Goal: Information Seeking & Learning: Learn about a topic

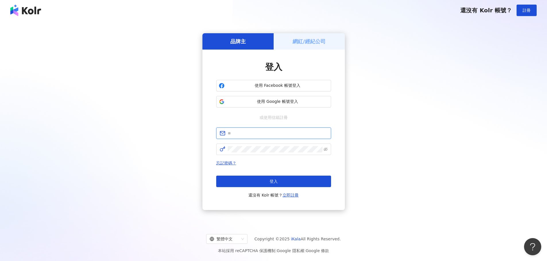
click at [249, 132] on input "text" at bounding box center [278, 133] width 100 height 6
type input "**********"
click button "登入" at bounding box center [273, 181] width 115 height 11
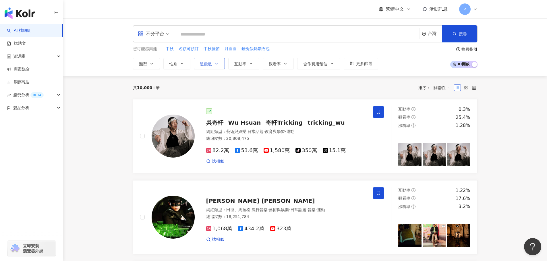
click at [201, 63] on span "追蹤數" at bounding box center [206, 64] width 12 height 5
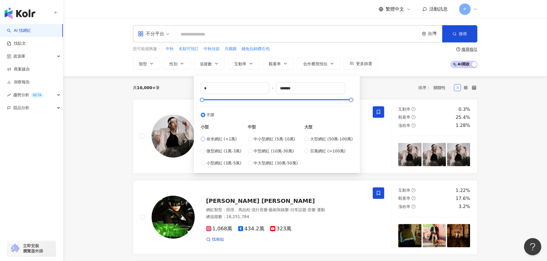
type input "****"
type input "*****"
click at [408, 86] on div "共 10,000+ 筆 排序： 關聯性" at bounding box center [305, 87] width 344 height 9
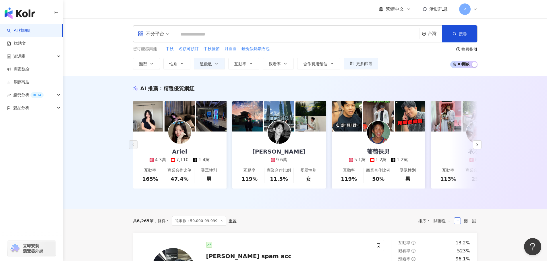
click at [195, 34] on input "search" at bounding box center [296, 34] width 239 height 11
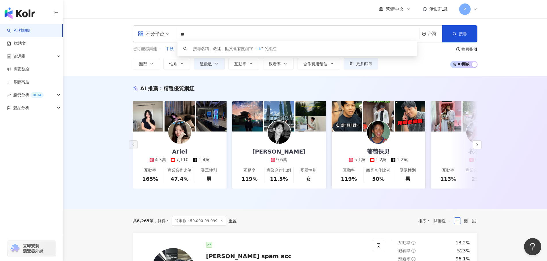
type input "*"
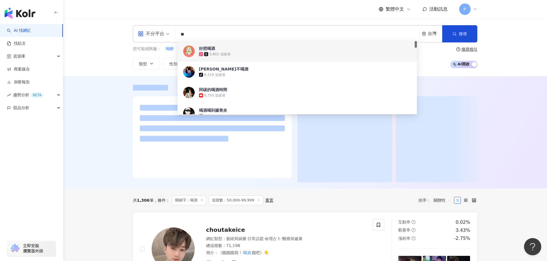
click at [100, 111] on div at bounding box center [305, 132] width 484 height 112
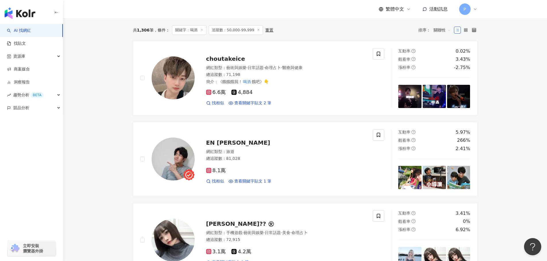
scroll to position [201, 0]
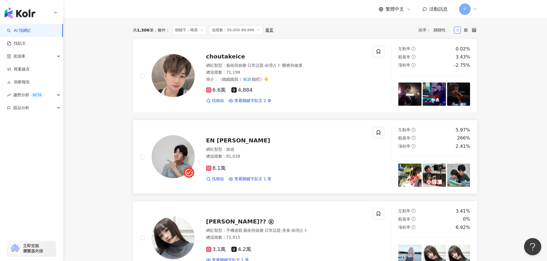
click at [411, 184] on img at bounding box center [409, 175] width 23 height 23
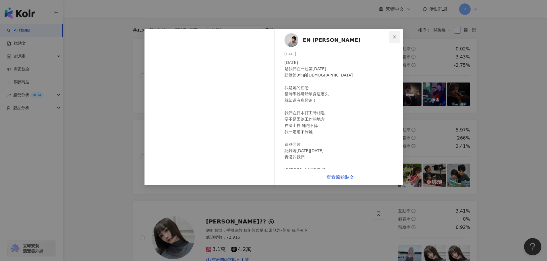
click at [395, 38] on icon "close" at bounding box center [394, 37] width 5 height 5
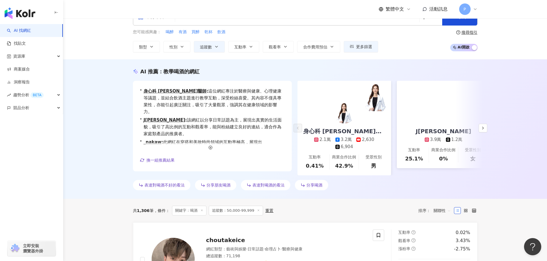
scroll to position [0, 0]
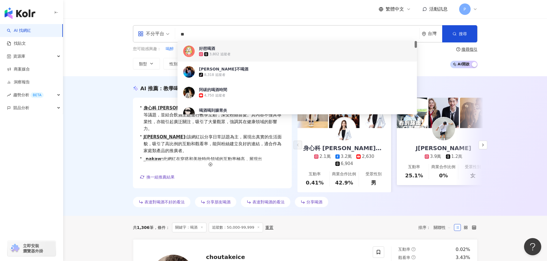
drag, startPoint x: 187, startPoint y: 32, endPoint x: 175, endPoint y: 32, distance: 12.1
click at [175, 32] on div "不分平台 ** 台灣 搜尋 a9e7b6fb-fb84-421c-a62b-c3dc70ca17d1 67c2af7b-75e2-4a1e-af02-cba6…" at bounding box center [305, 33] width 344 height 17
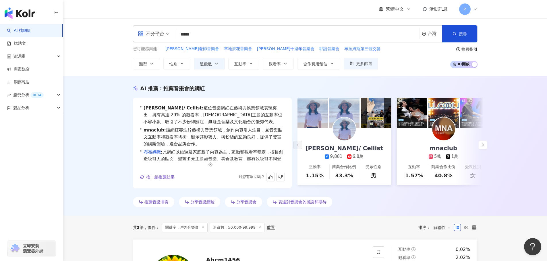
click at [161, 154] on link "布布媽咪" at bounding box center [151, 152] width 17 height 5
click at [189, 35] on input "*****" at bounding box center [296, 34] width 239 height 11
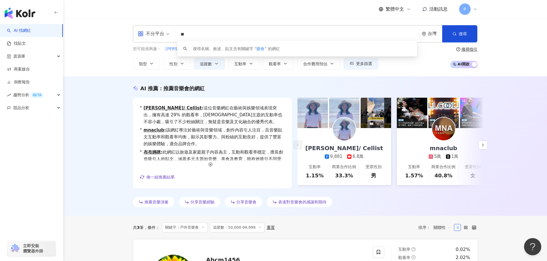
type input "*"
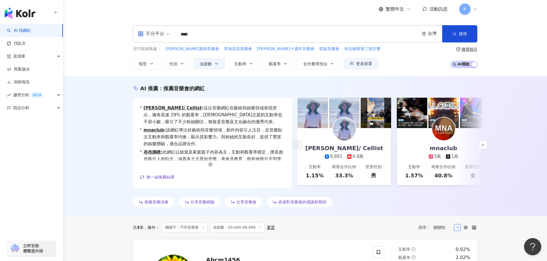
type input "****"
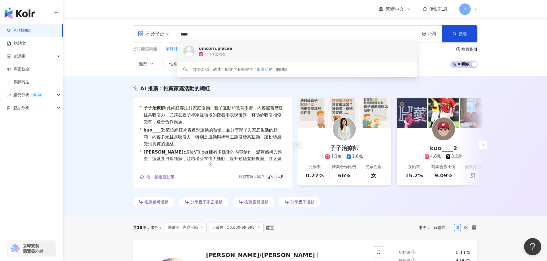
scroll to position [14, 0]
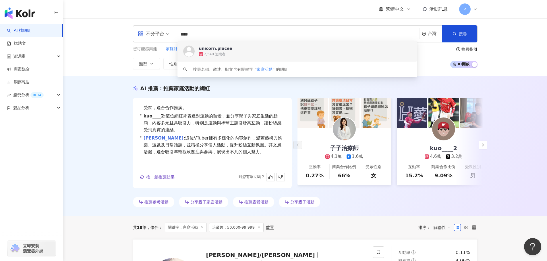
click at [154, 138] on link "劉竣瑋" at bounding box center [163, 138] width 40 height 5
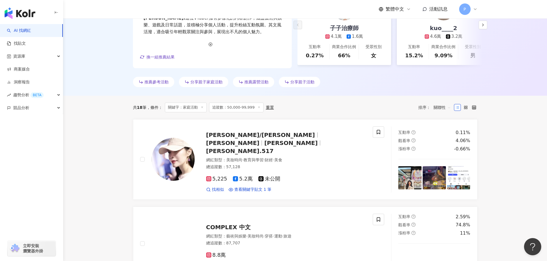
scroll to position [172, 0]
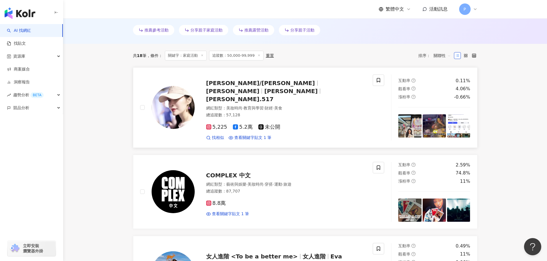
click at [291, 88] on span "韓雨恩" at bounding box center [293, 91] width 58 height 7
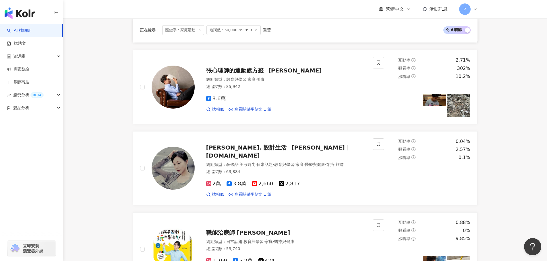
scroll to position [947, 0]
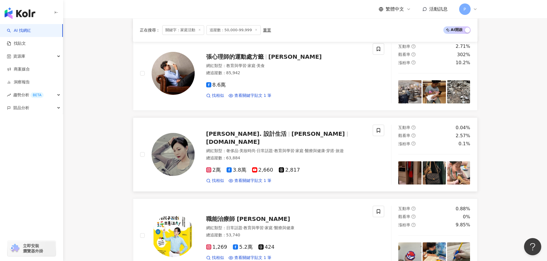
click at [260, 139] on span "lindahuang.me" at bounding box center [233, 142] width 54 height 7
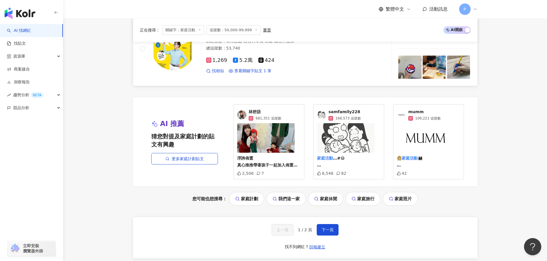
scroll to position [1198, 0]
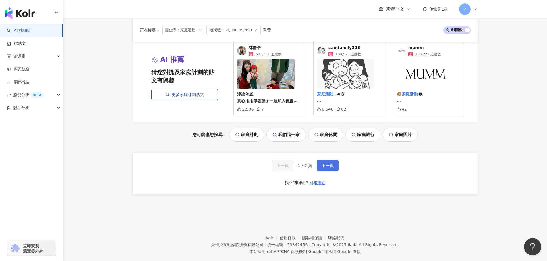
click at [324, 164] on span "下一頁" at bounding box center [327, 166] width 12 height 5
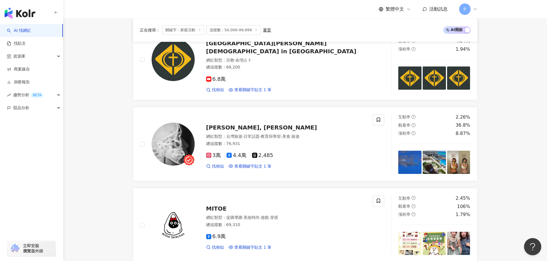
scroll to position [455, 0]
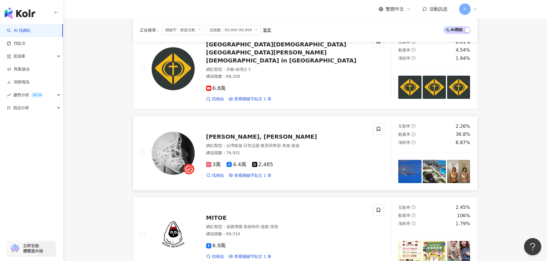
click at [228, 133] on span "Chung, Wen-FUN" at bounding box center [261, 136] width 111 height 7
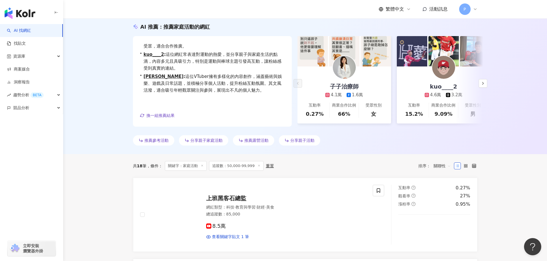
scroll to position [53, 0]
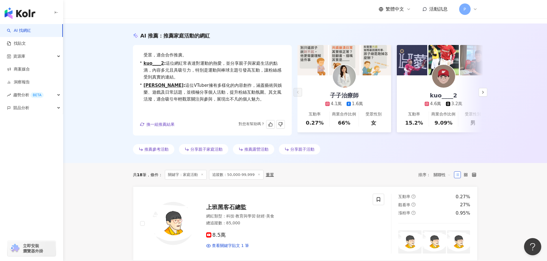
drag, startPoint x: 155, startPoint y: 122, endPoint x: 159, endPoint y: 121, distance: 3.8
click at [155, 122] on span "換一組推薦結果" at bounding box center [160, 124] width 28 height 5
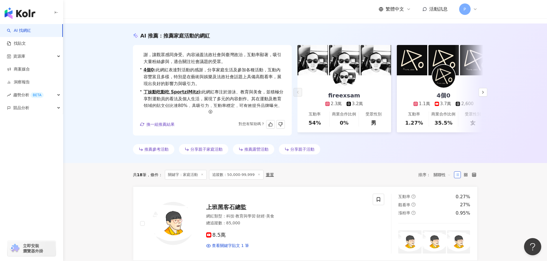
scroll to position [0, 0]
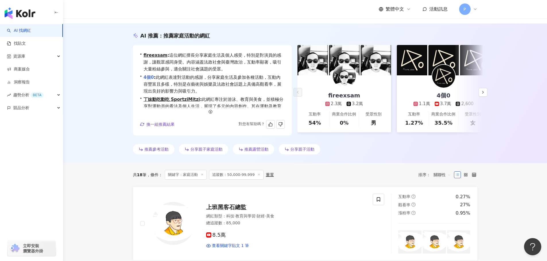
click at [152, 78] on link "4個0" at bounding box center [148, 77] width 10 height 5
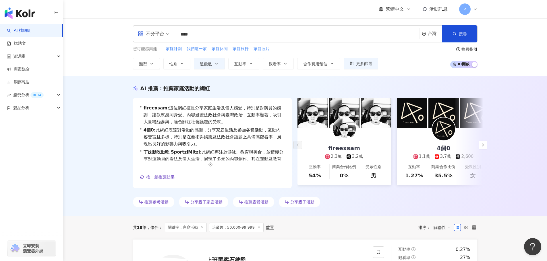
click at [475, 11] on icon at bounding box center [475, 9] width 5 height 5
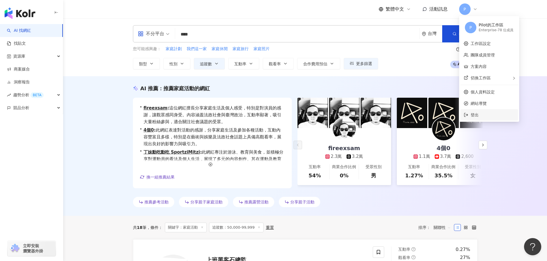
click at [475, 117] on span "登出" at bounding box center [474, 115] width 8 height 5
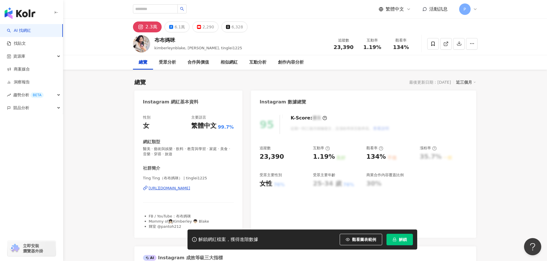
click at [151, 28] on div "2.3萬" at bounding box center [151, 27] width 12 height 8
drag, startPoint x: 175, startPoint y: 41, endPoint x: 155, endPoint y: 40, distance: 20.1
click at [155, 40] on div "布布媽咪" at bounding box center [198, 39] width 88 height 7
copy div "布布媽咪"
click at [153, 9] on input "search" at bounding box center [155, 8] width 45 height 9
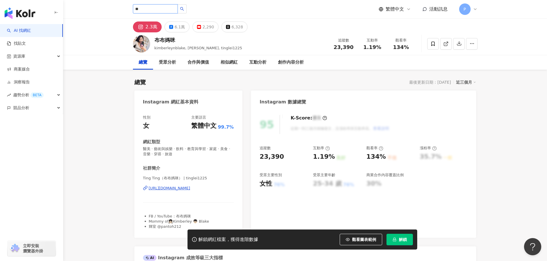
type input "**"
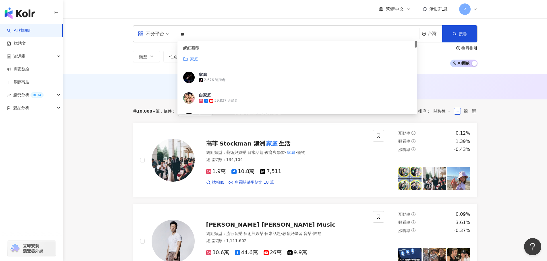
drag, startPoint x: 201, startPoint y: 37, endPoint x: 179, endPoint y: 34, distance: 22.0
click at [179, 34] on input "**" at bounding box center [296, 34] width 239 height 11
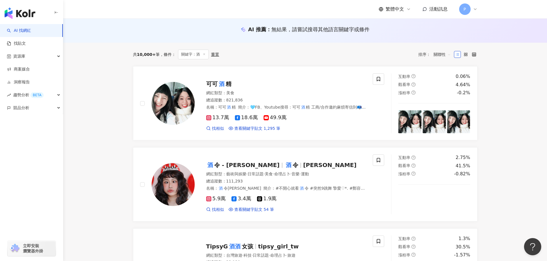
scroll to position [57, 0]
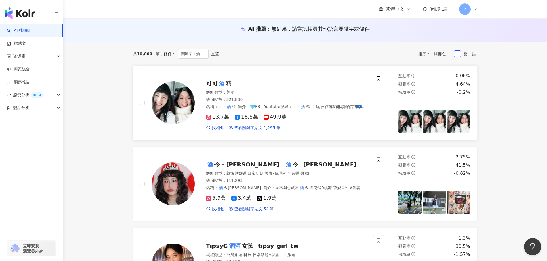
type input "*"
click at [223, 84] on mark "酒" at bounding box center [222, 83] width 8 height 9
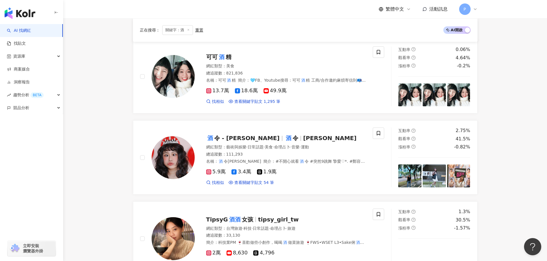
scroll to position [0, 0]
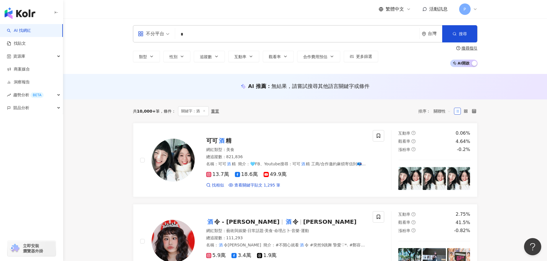
click at [193, 37] on input "*" at bounding box center [296, 34] width 239 height 11
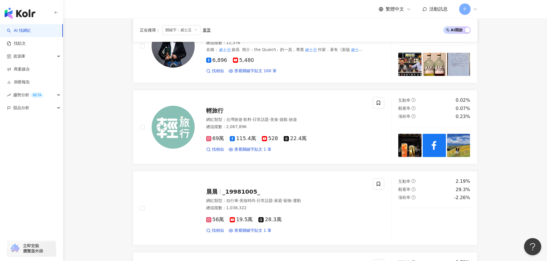
scroll to position [517, 0]
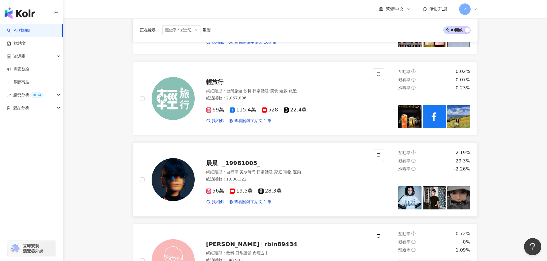
click at [232, 162] on span "_19981005_" at bounding box center [241, 163] width 38 height 7
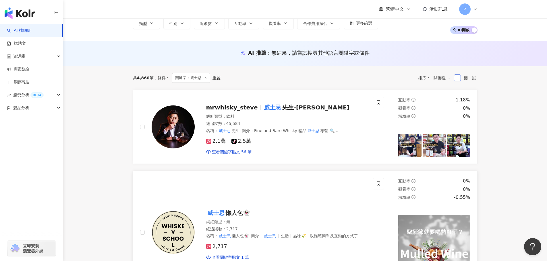
scroll to position [0, 0]
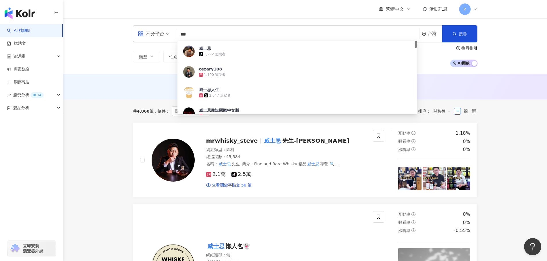
drag, startPoint x: 206, startPoint y: 34, endPoint x: 165, endPoint y: 31, distance: 40.9
click at [165, 31] on div "不分平台 *** 台灣 搜尋 6438d9fb-b5f4-4edd-8f6b-fd3723051ce0 威士忌 tiktok-icon 1,292 追蹤者 c…" at bounding box center [305, 33] width 344 height 17
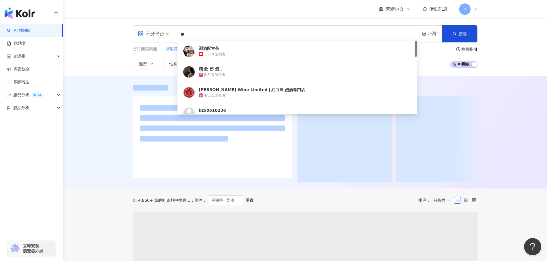
type input "**"
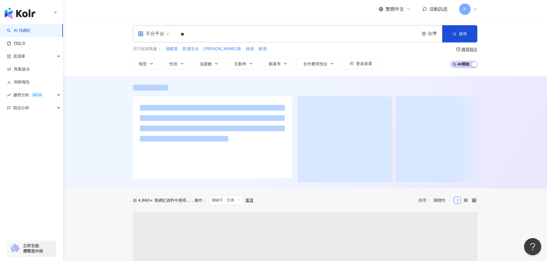
click at [90, 112] on div at bounding box center [305, 132] width 484 height 112
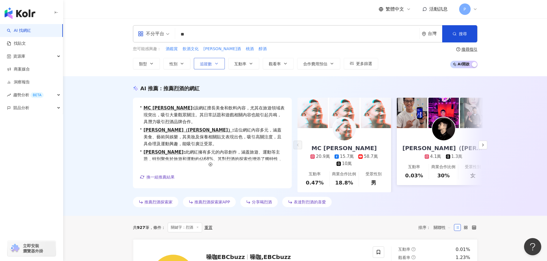
click at [211, 63] on span "追蹤數" at bounding box center [206, 64] width 12 height 5
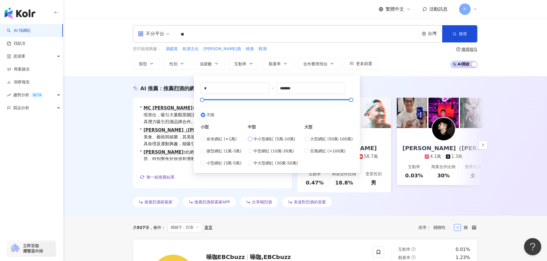
type input "*****"
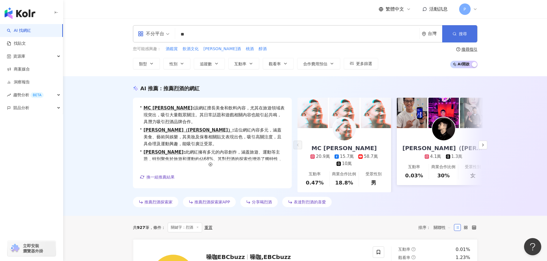
click at [466, 32] on span "搜尋" at bounding box center [463, 34] width 8 height 5
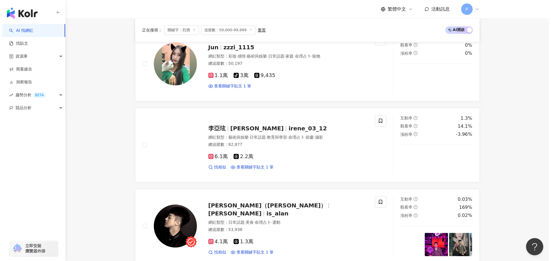
scroll to position [430, 0]
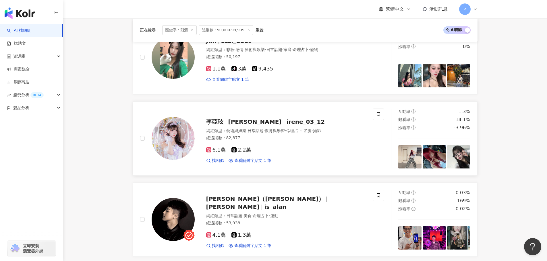
click at [218, 125] on span "李亞玹" at bounding box center [214, 122] width 17 height 7
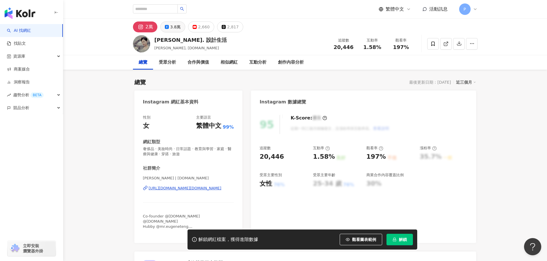
click at [174, 28] on div "3.8萬" at bounding box center [175, 27] width 10 height 8
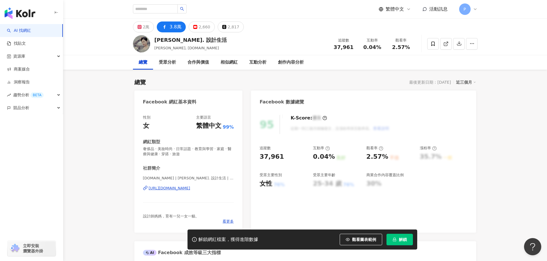
click at [174, 190] on div "https://www.facebook.com/223543864434394" at bounding box center [170, 188] width 42 height 5
click at [206, 62] on div "合作與價值" at bounding box center [198, 62] width 22 height 7
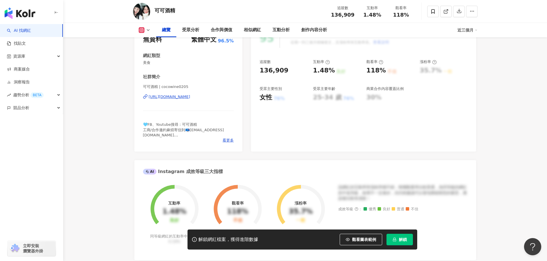
scroll to position [86, 0]
click at [176, 98] on div "[URL][DOMAIN_NAME]" at bounding box center [170, 97] width 42 height 5
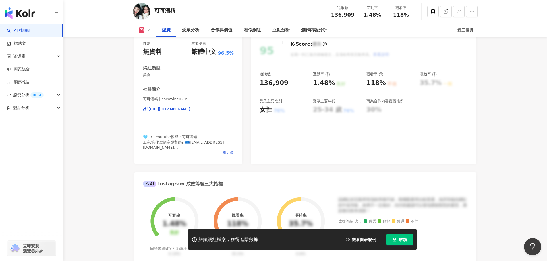
scroll to position [0, 0]
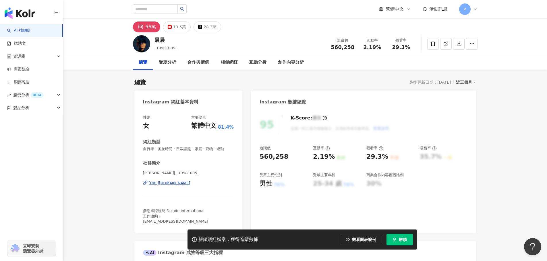
click at [183, 182] on div "[URL][DOMAIN_NAME]" at bounding box center [170, 183] width 42 height 5
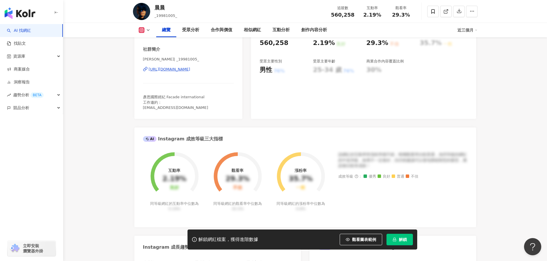
scroll to position [115, 0]
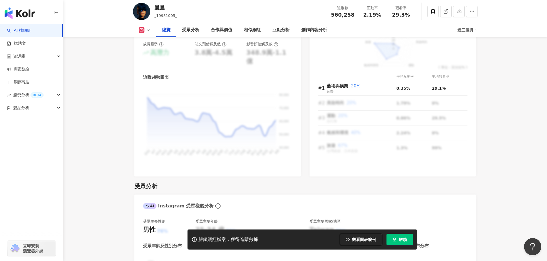
scroll to position [287, 0]
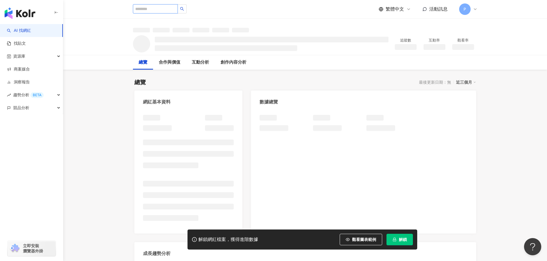
click at [161, 8] on input "search" at bounding box center [155, 8] width 45 height 9
type input "***"
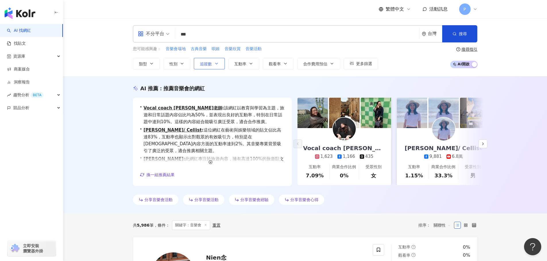
click at [217, 61] on button "追蹤數" at bounding box center [209, 63] width 31 height 11
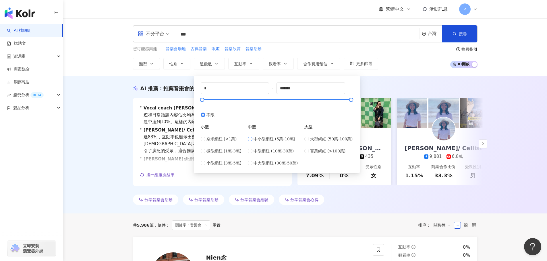
type input "*****"
click at [463, 30] on button "搜尋" at bounding box center [459, 33] width 35 height 17
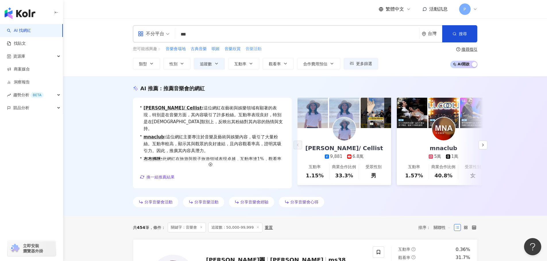
click at [252, 48] on span "音樂活動" at bounding box center [253, 49] width 16 height 6
type input "****"
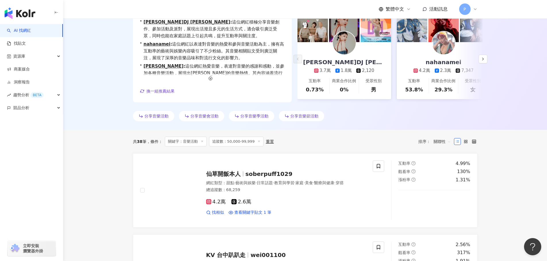
scroll to position [172, 0]
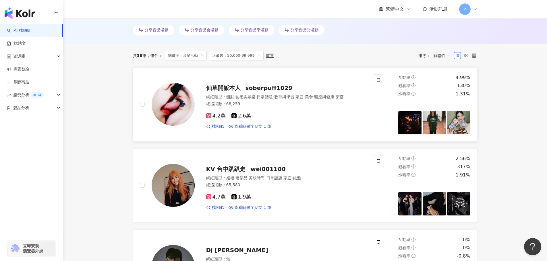
click at [258, 90] on span "soberpuff1029" at bounding box center [268, 88] width 47 height 7
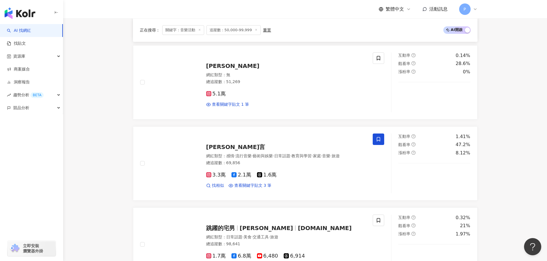
scroll to position [459, 0]
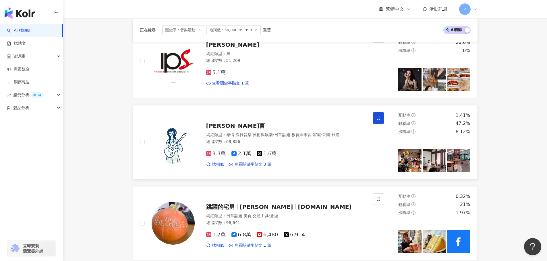
click at [216, 127] on span "王立言" at bounding box center [235, 126] width 59 height 7
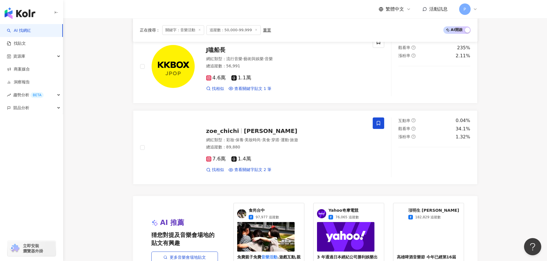
scroll to position [1033, 0]
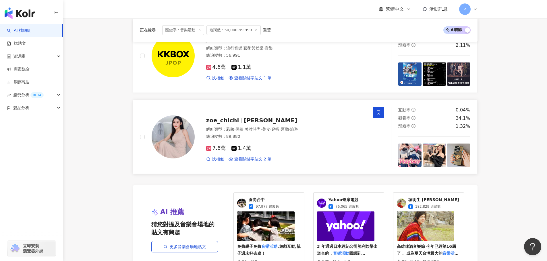
click at [257, 124] on span "Zoe 琦珊" at bounding box center [270, 120] width 53 height 7
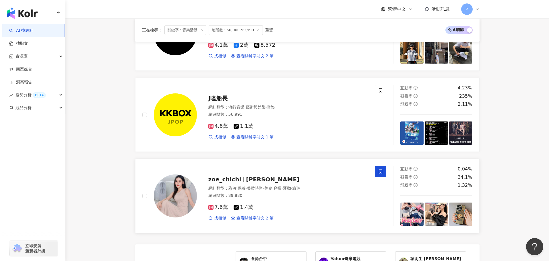
scroll to position [947, 0]
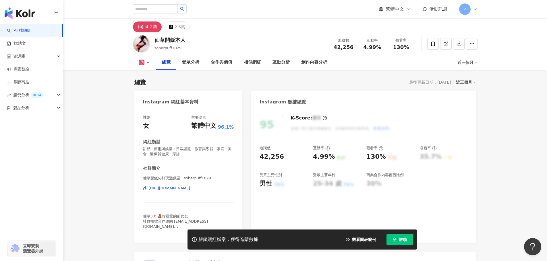
scroll to position [115, 0]
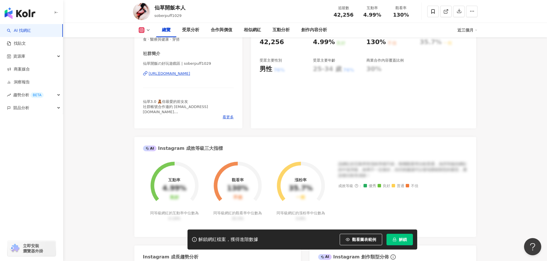
click at [179, 75] on div "https://www.instagram.com/soberpuff1029/" at bounding box center [170, 73] width 42 height 5
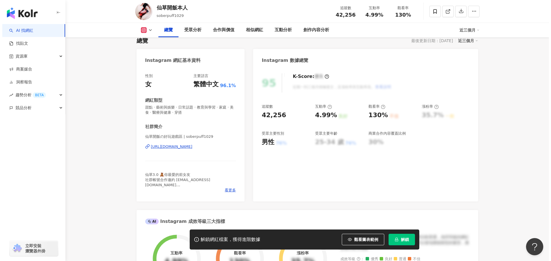
scroll to position [0, 0]
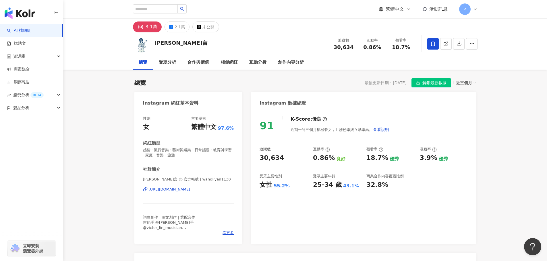
click at [166, 190] on div "https://www.instagram.com/wangliyan1130/" at bounding box center [170, 189] width 42 height 5
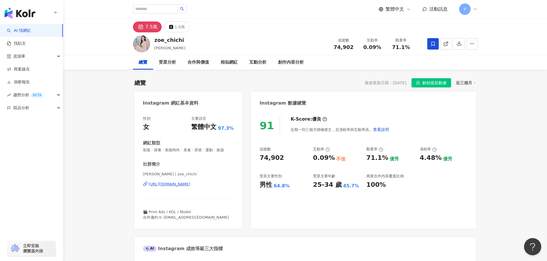
click at [171, 187] on div "[URL][DOMAIN_NAME]" at bounding box center [170, 184] width 42 height 5
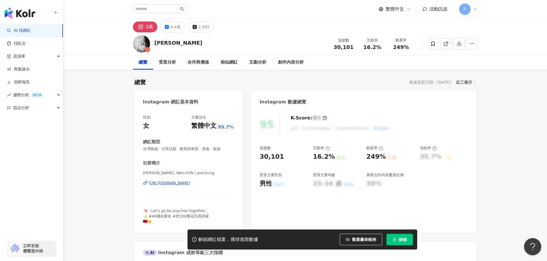
click at [188, 183] on div "https://www.instagram.com/piachung/" at bounding box center [170, 183] width 42 height 5
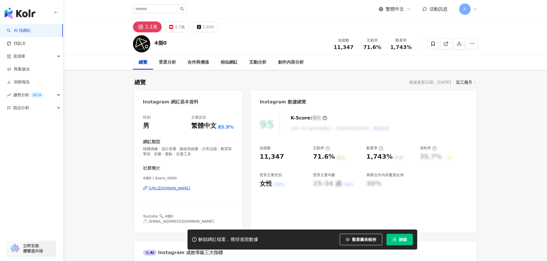
click at [180, 191] on div "[URL][DOMAIN_NAME]" at bounding box center [170, 188] width 42 height 5
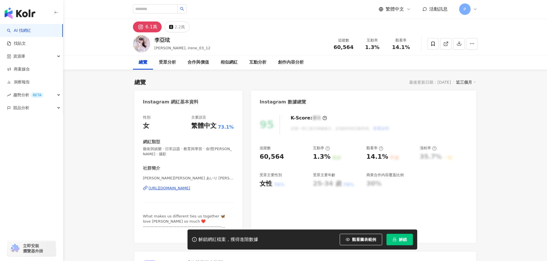
drag, startPoint x: 170, startPoint y: 188, endPoint x: 207, endPoint y: 136, distance: 64.2
click at [170, 188] on div "[URL][DOMAIN_NAME]" at bounding box center [170, 188] width 42 height 5
